Goal: Task Accomplishment & Management: Use online tool/utility

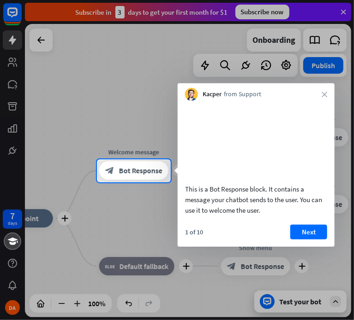
click at [344, 9] on div at bounding box center [177, 80] width 354 height 160
click at [325, 92] on icon "close" at bounding box center [324, 95] width 6 height 6
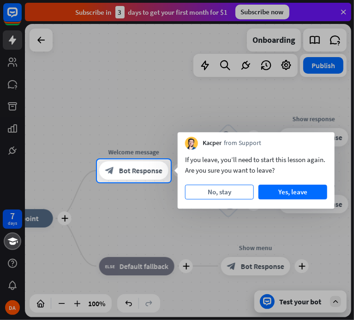
click at [230, 192] on button "No, stay" at bounding box center [219, 192] width 69 height 15
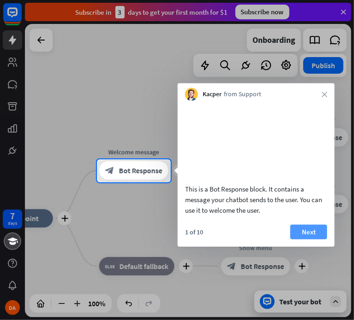
click at [313, 239] on button "Next" at bounding box center [308, 232] width 37 height 15
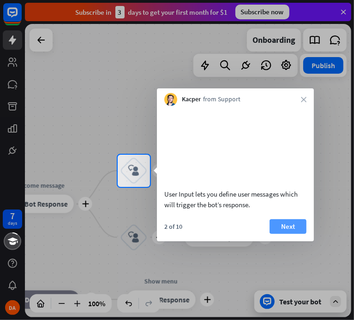
click at [288, 234] on button "Next" at bounding box center [287, 226] width 37 height 15
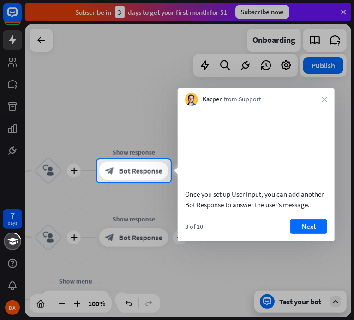
click at [321, 96] on div "Kacper from Support close" at bounding box center [255, 98] width 157 height 18
click at [323, 99] on icon "close" at bounding box center [324, 100] width 6 height 6
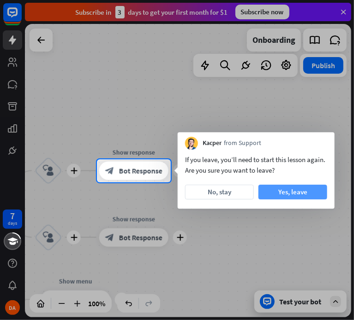
click at [278, 192] on button "Yes, leave" at bounding box center [292, 192] width 69 height 15
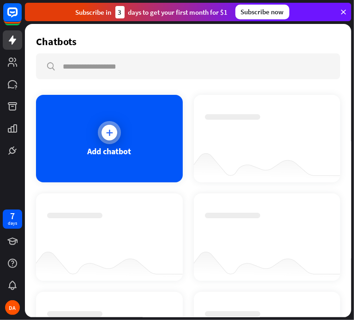
click at [105, 135] on icon at bounding box center [109, 132] width 9 height 9
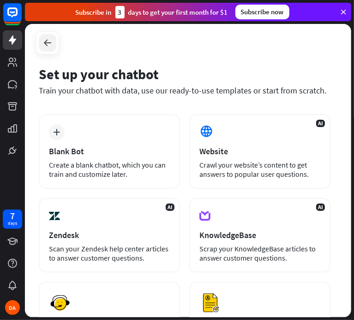
click at [48, 36] on div at bounding box center [48, 43] width 18 height 18
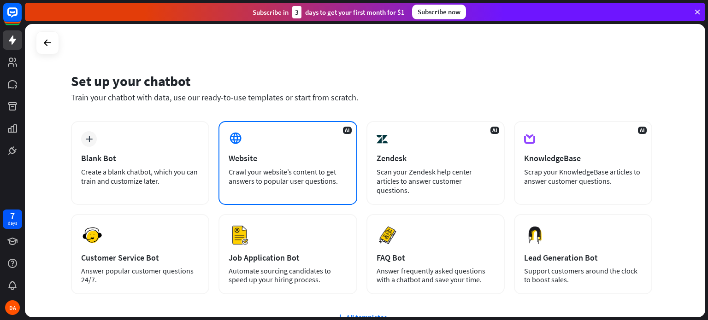
scroll to position [1, 0]
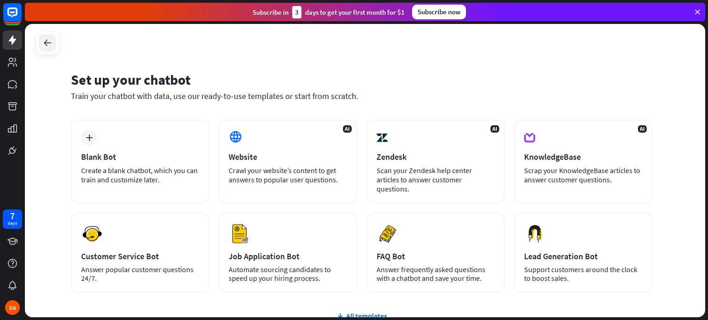
click at [47, 48] on icon at bounding box center [47, 42] width 11 height 11
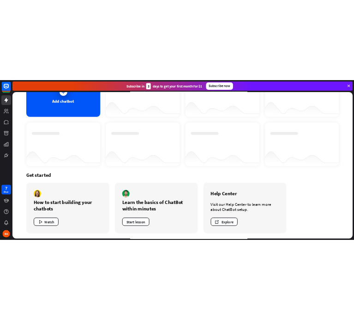
scroll to position [0, 0]
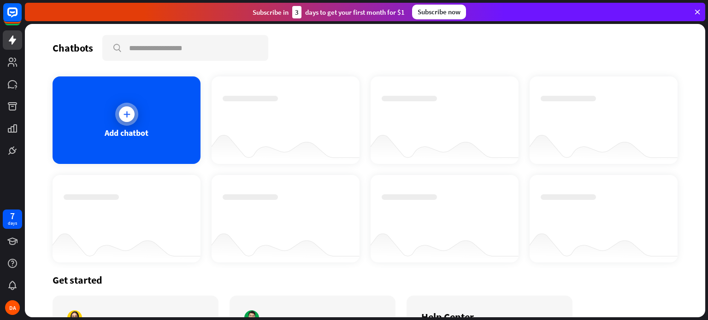
click at [134, 112] on div at bounding box center [126, 114] width 23 height 23
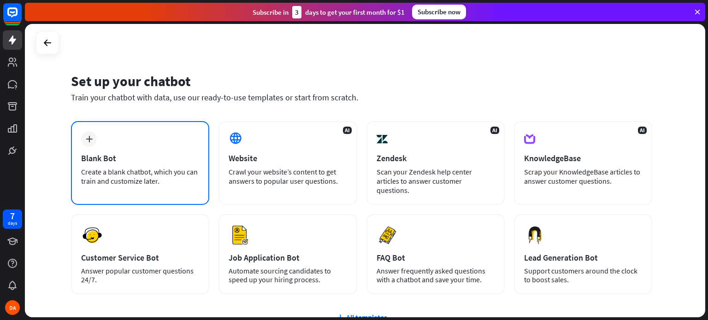
click at [142, 161] on div "Blank Bot" at bounding box center [140, 158] width 118 height 11
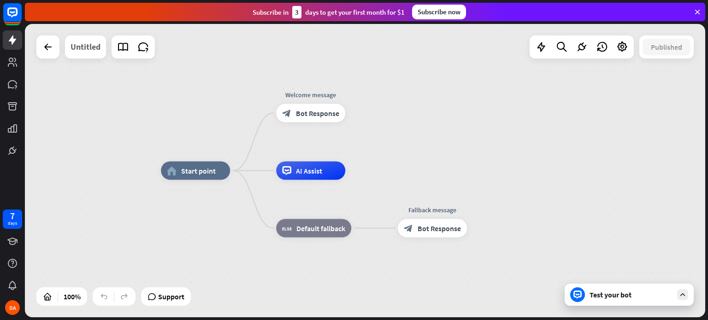
click at [96, 52] on div "Untitled" at bounding box center [86, 46] width 30 height 23
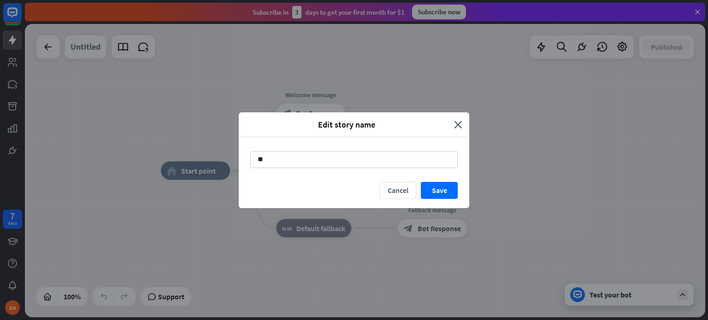
type input "*"
type input "******"
click at [432, 191] on button "Save" at bounding box center [439, 190] width 37 height 17
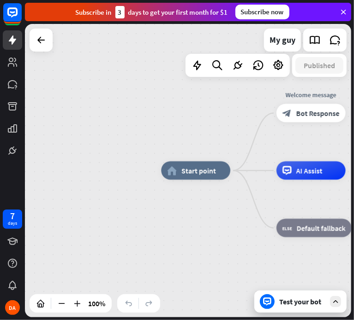
click at [343, 8] on icon at bounding box center [343, 12] width 8 height 8
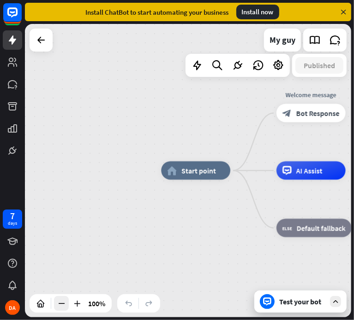
click at [63, 308] on icon at bounding box center [61, 303] width 9 height 9
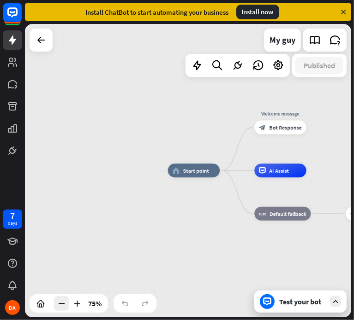
click at [63, 308] on icon at bounding box center [61, 303] width 9 height 9
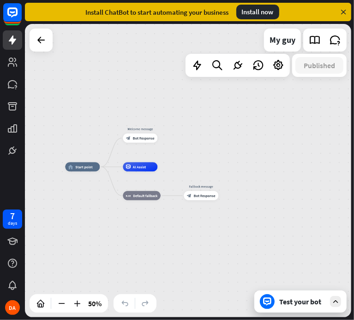
drag, startPoint x: 307, startPoint y: 171, endPoint x: 195, endPoint y: 164, distance: 111.8
click at [195, 167] on div "home_2 Start point Welcome message block_bot_response Bot Response AI Assist bl…" at bounding box center [146, 240] width 163 height 147
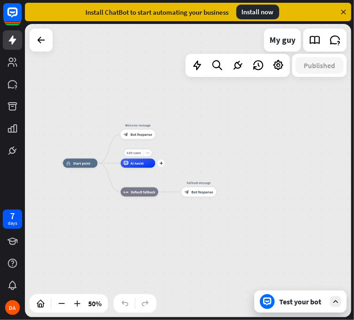
click at [146, 149] on div "more_horiz" at bounding box center [147, 152] width 9 height 7
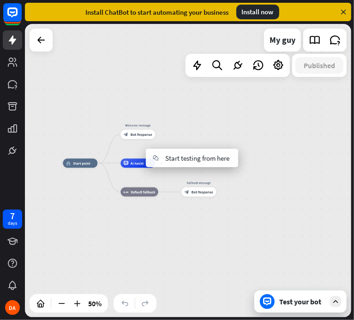
click at [134, 161] on span "AI Assist" at bounding box center [136, 163] width 13 height 5
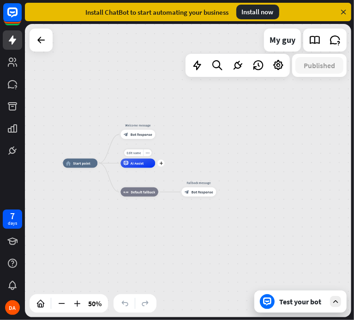
drag, startPoint x: 141, startPoint y: 164, endPoint x: 148, endPoint y: 163, distance: 6.9
click at [148, 163] on div "AI Assist" at bounding box center [137, 163] width 35 height 9
click at [233, 158] on div "home_2 Start point Welcome message block_bot_response Bot Response AI Assist bl…" at bounding box center [188, 171] width 326 height 294
click at [193, 64] on icon at bounding box center [197, 65] width 12 height 12
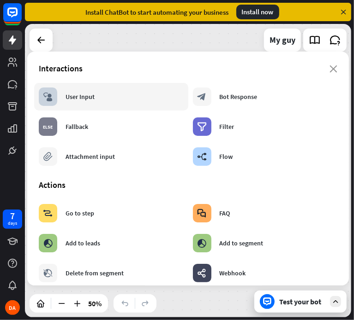
click at [77, 97] on div "User Input" at bounding box center [79, 97] width 29 height 8
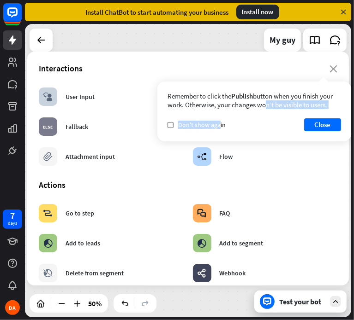
drag, startPoint x: 223, startPoint y: 103, endPoint x: 219, endPoint y: 130, distance: 27.1
click at [219, 130] on div "Remember to click the Publish button when you finish your work. Otherwise, your…" at bounding box center [254, 112] width 194 height 60
click at [330, 124] on button "Close" at bounding box center [322, 124] width 37 height 13
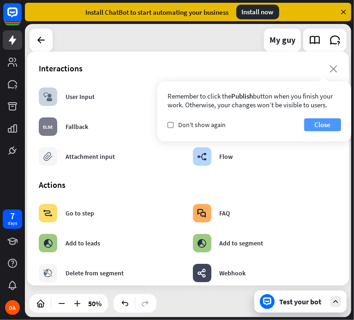
click at [319, 121] on button "Close" at bounding box center [322, 124] width 37 height 13
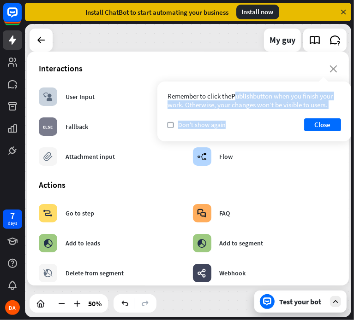
drag, startPoint x: 242, startPoint y: 94, endPoint x: 260, endPoint y: 112, distance: 25.1
click at [260, 112] on div "Remember to click the Publish button when you finish your work. Otherwise, your…" at bounding box center [254, 112] width 194 height 60
click at [324, 122] on button "Close" at bounding box center [322, 124] width 37 height 13
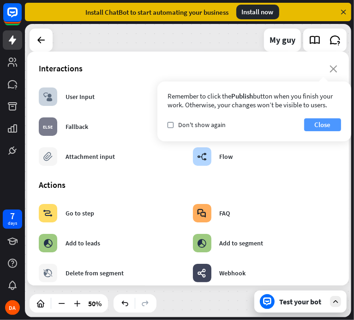
click at [318, 124] on button "Close" at bounding box center [322, 124] width 37 height 13
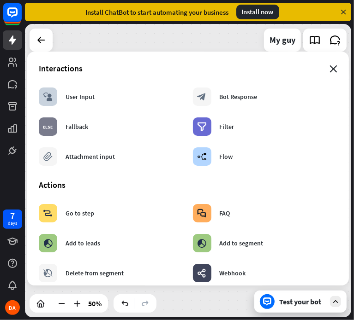
click at [329, 68] on icon "close" at bounding box center [333, 68] width 8 height 7
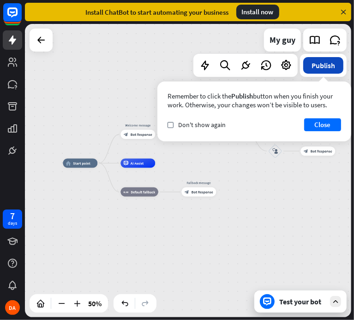
click at [329, 67] on button "Publish" at bounding box center [323, 65] width 40 height 17
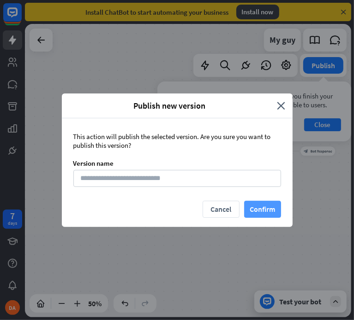
click at [260, 205] on button "Confirm" at bounding box center [262, 209] width 37 height 17
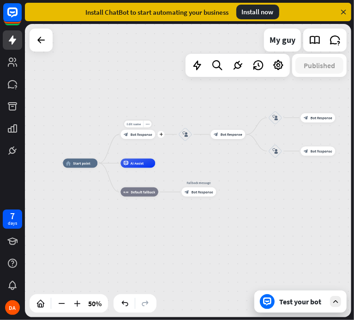
click at [139, 136] on span "Bot Response" at bounding box center [141, 134] width 22 height 5
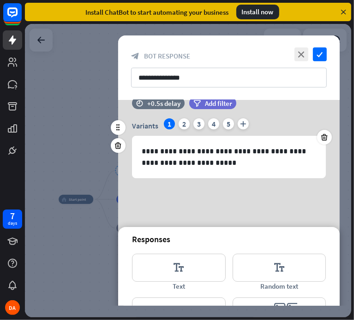
scroll to position [3, 0]
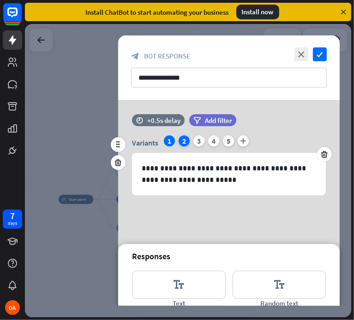
click at [183, 136] on div "2" at bounding box center [183, 141] width 11 height 11
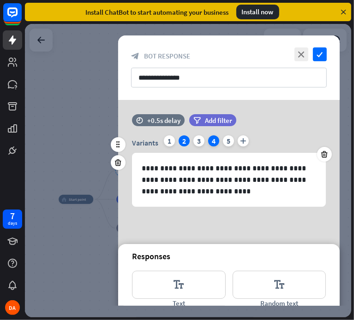
click at [216, 138] on div "4" at bounding box center [213, 141] width 11 height 11
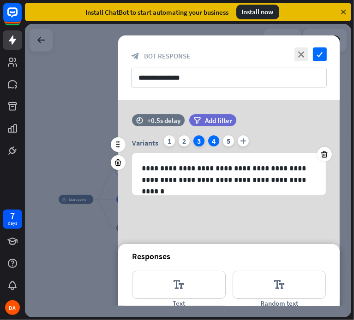
click at [194, 142] on div "3" at bounding box center [198, 141] width 11 height 11
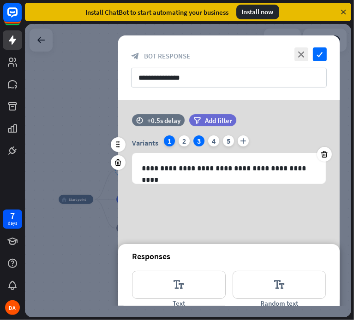
click at [164, 138] on div "1" at bounding box center [169, 141] width 11 height 11
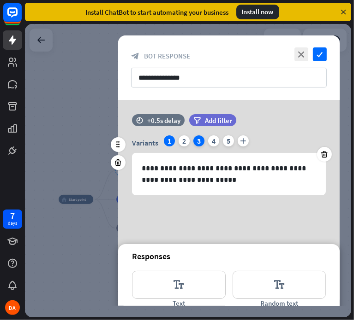
click at [201, 139] on div "3" at bounding box center [198, 141] width 11 height 11
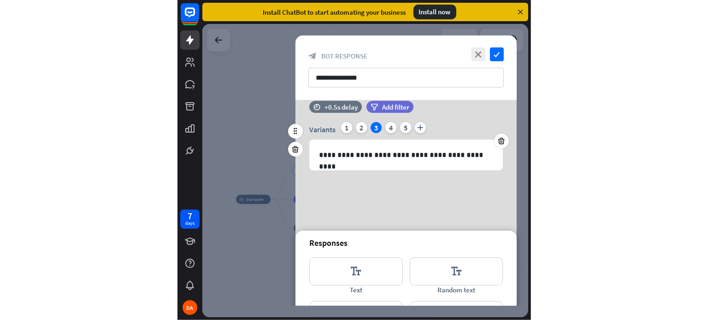
scroll to position [14, 0]
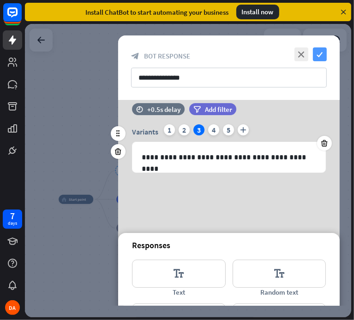
click at [318, 53] on icon "check" at bounding box center [320, 54] width 14 height 14
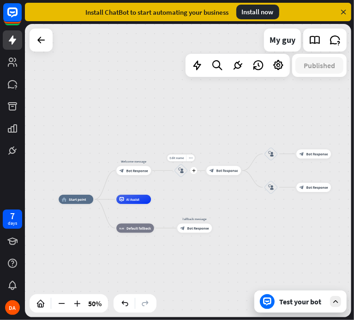
click at [183, 175] on div "block_user_input" at bounding box center [181, 171] width 14 height 14
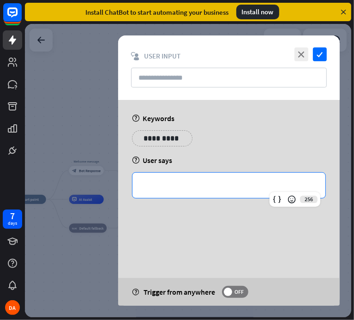
click at [183, 179] on div "**********" at bounding box center [228, 185] width 193 height 25
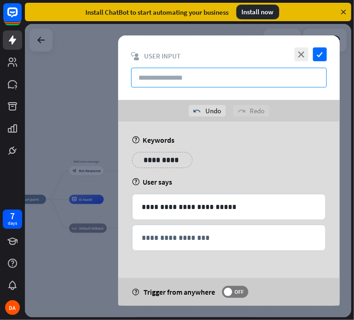
click at [185, 71] on input "text" at bounding box center [228, 78] width 195 height 20
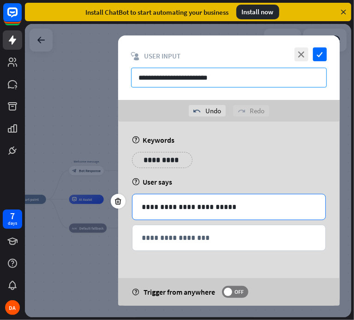
type input "**********"
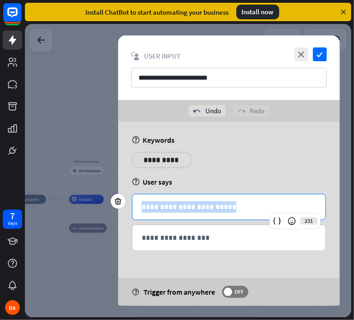
drag, startPoint x: 226, startPoint y: 203, endPoint x: 141, endPoint y: 199, distance: 85.4
click at [141, 199] on div "**********" at bounding box center [228, 207] width 193 height 25
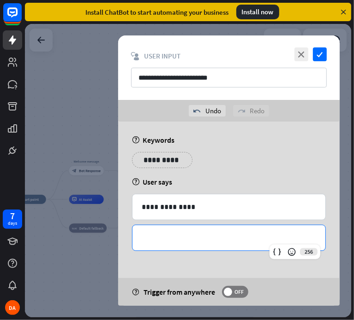
click at [183, 243] on p "**********" at bounding box center [229, 238] width 174 height 12
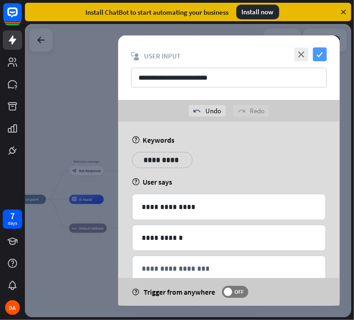
click at [323, 53] on icon "check" at bounding box center [320, 54] width 14 height 14
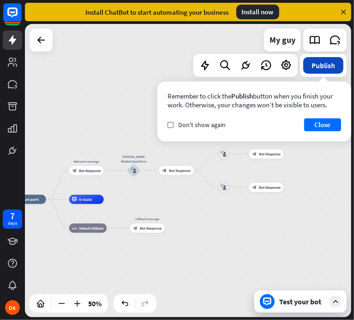
click at [328, 59] on button "Publish" at bounding box center [323, 65] width 40 height 17
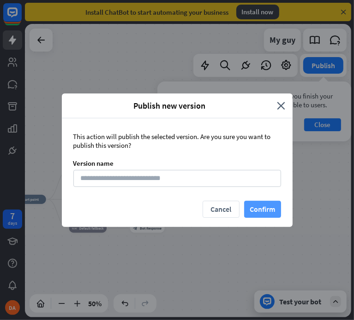
click at [253, 206] on button "Confirm" at bounding box center [262, 209] width 37 height 17
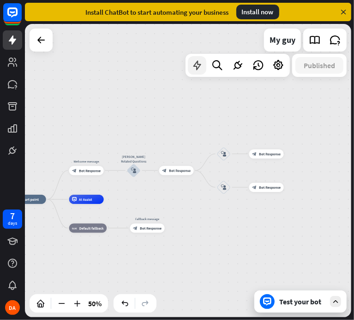
click at [198, 65] on icon at bounding box center [197, 65] width 12 height 12
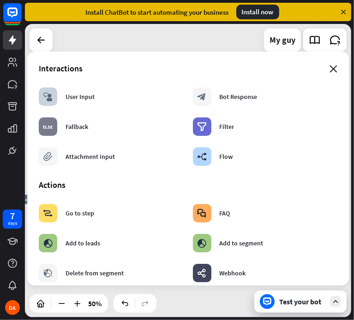
click at [329, 67] on icon "close" at bounding box center [333, 68] width 8 height 7
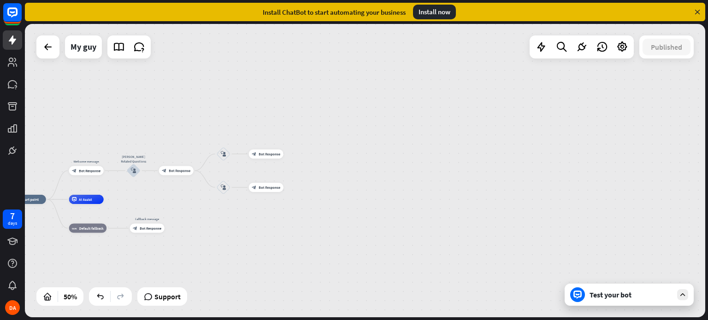
click at [618, 296] on div "Test your bot" at bounding box center [631, 294] width 83 height 9
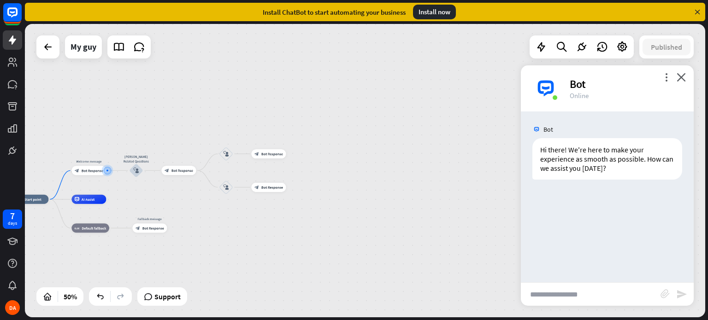
click at [586, 296] on input "text" at bounding box center [591, 294] width 140 height 23
type input "********"
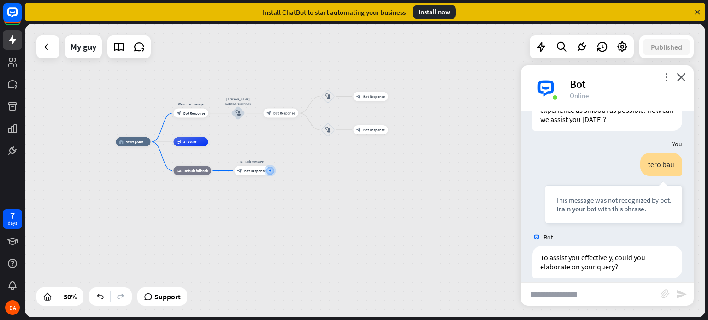
scroll to position [58, 0]
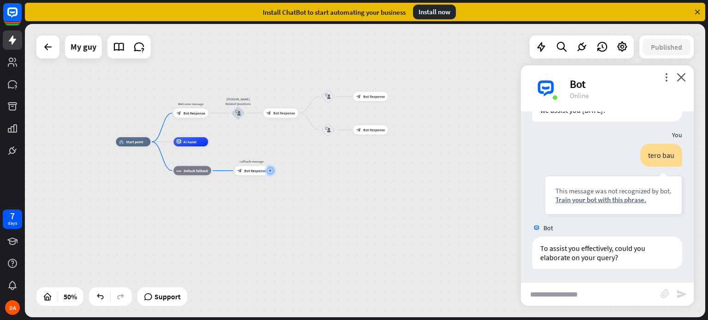
click at [580, 295] on input "text" at bounding box center [591, 294] width 140 height 23
type input "**********"
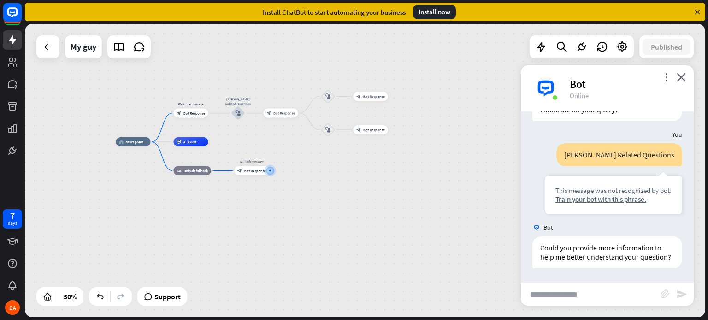
scroll to position [215, 0]
